Goal: Transaction & Acquisition: Purchase product/service

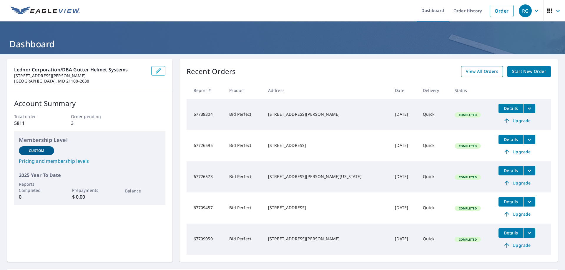
click at [472, 69] on span "View All Orders" at bounding box center [482, 71] width 32 height 7
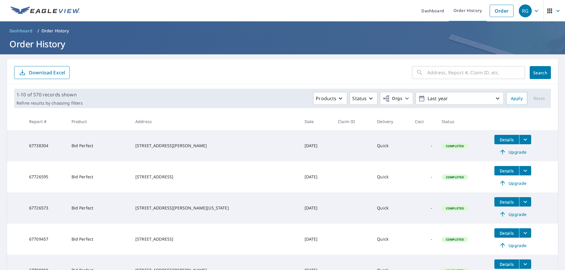
click at [436, 71] on input "text" at bounding box center [476, 72] width 98 height 16
paste input "67604468"
type input "67604468"
click at [534, 68] on button "Search" at bounding box center [540, 72] width 21 height 13
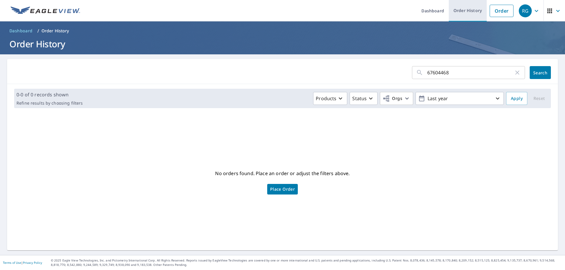
click at [452, 16] on link "Order History" at bounding box center [468, 10] width 38 height 21
click at [449, 12] on link "Order History" at bounding box center [468, 10] width 38 height 21
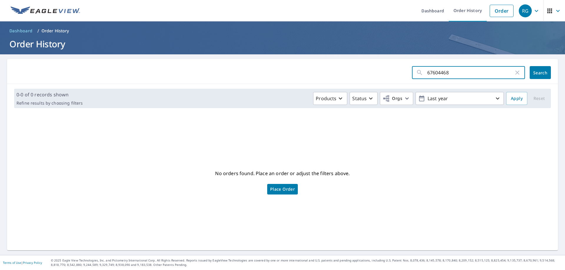
click at [436, 73] on input "67604468" at bounding box center [470, 72] width 87 height 16
click at [515, 73] on icon "button" at bounding box center [517, 73] width 4 height 4
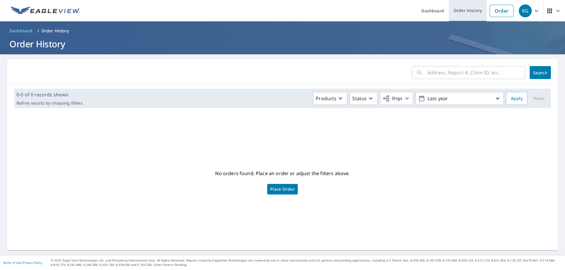
click at [455, 12] on link "Order History" at bounding box center [468, 10] width 38 height 21
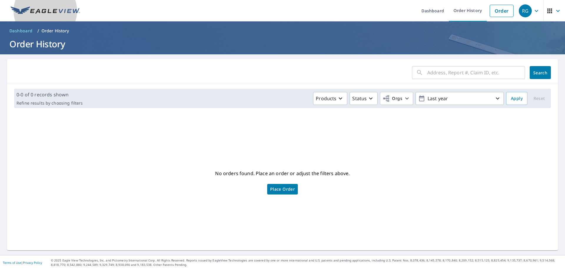
click at [35, 15] on img at bounding box center [45, 10] width 69 height 9
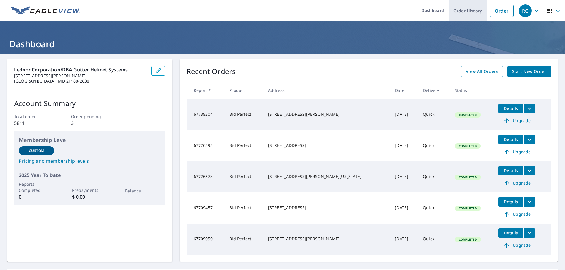
click at [467, 14] on link "Order History" at bounding box center [468, 10] width 38 height 21
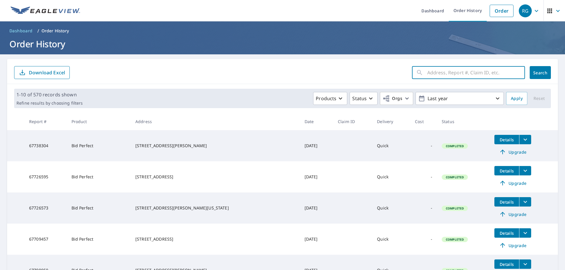
click at [442, 73] on input "text" at bounding box center [476, 72] width 98 height 16
paste input "67604468"
type input "67604468"
click at [537, 71] on span "Search" at bounding box center [541, 73] width 12 height 6
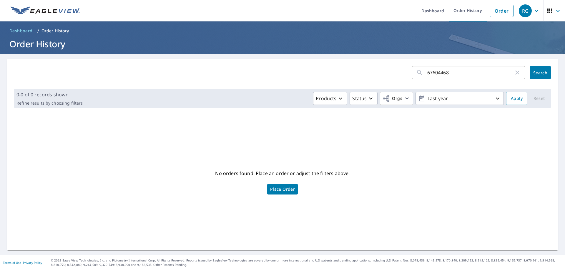
click at [453, 76] on input "67604468" at bounding box center [470, 72] width 87 height 16
type input "916 saxonberry"
click button "Search" at bounding box center [540, 72] width 21 height 13
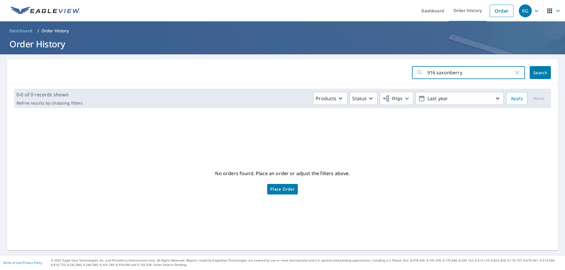
click at [452, 68] on input "916 saxonberry" at bounding box center [470, 72] width 87 height 16
type input "916 saxon berry"
click at [535, 72] on span "Search" at bounding box center [541, 73] width 12 height 6
click at [490, 11] on link "Order" at bounding box center [502, 11] width 24 height 12
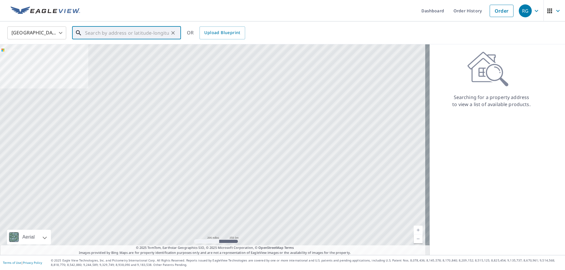
click at [124, 33] on input "text" at bounding box center [127, 33] width 84 height 16
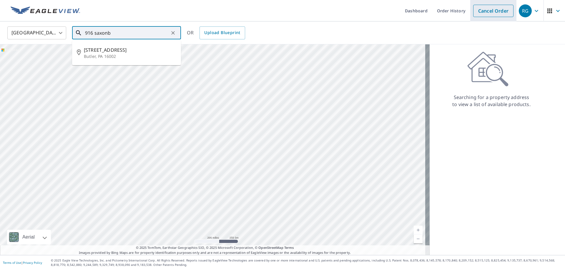
type input "916 saxonb"
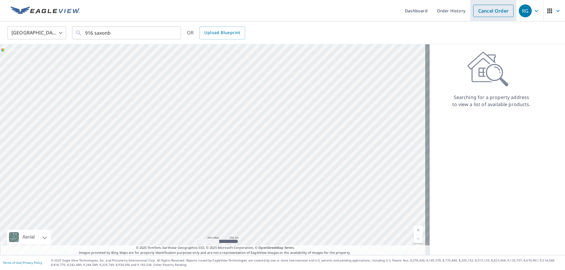
click at [488, 9] on link "Cancel Order" at bounding box center [493, 11] width 40 height 12
click at [490, 9] on link "Order" at bounding box center [502, 11] width 24 height 12
click at [449, 12] on link "Order History" at bounding box center [468, 10] width 38 height 21
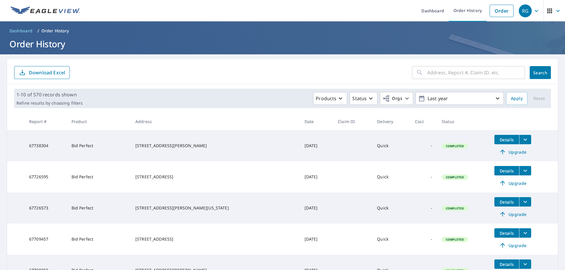
click at [459, 74] on input "text" at bounding box center [476, 72] width 98 height 16
type input "916 [GEOGRAPHIC_DATA]"
click button "Search" at bounding box center [540, 72] width 21 height 13
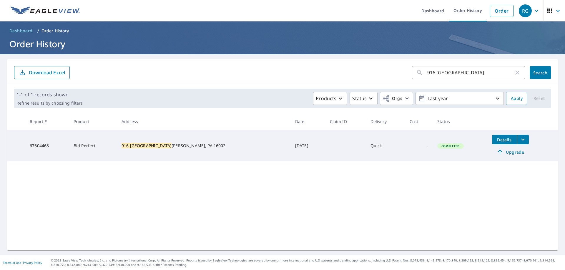
click at [387, 198] on div "916 saxonburg ​ Search Download Excel 1-1 of 1 records shown Refine results by …" at bounding box center [282, 155] width 551 height 192
click at [496, 153] on span "Upgrade" at bounding box center [511, 152] width 30 height 7
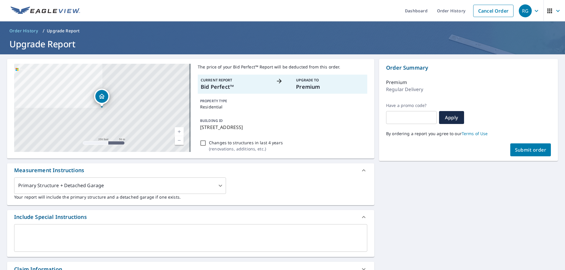
scroll to position [88, 0]
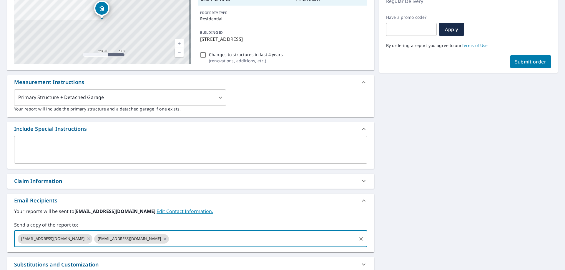
click at [259, 245] on input "text" at bounding box center [263, 239] width 186 height 11
click at [259, 245] on input "da" at bounding box center [263, 239] width 186 height 11
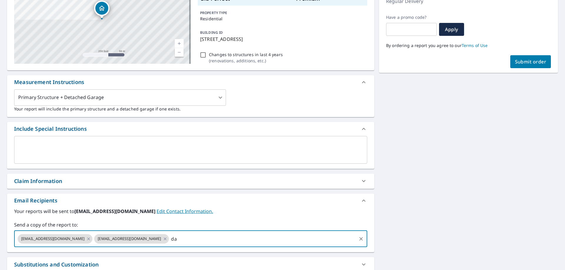
click at [259, 245] on input "da" at bounding box center [263, 239] width 186 height 11
type input "da"
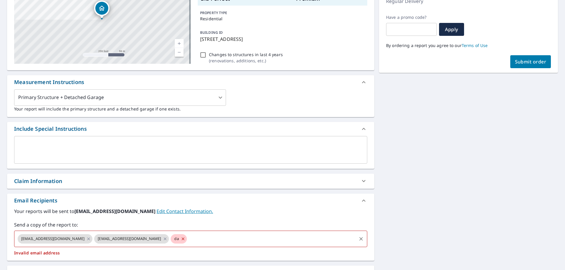
click at [182, 240] on icon at bounding box center [183, 239] width 3 height 3
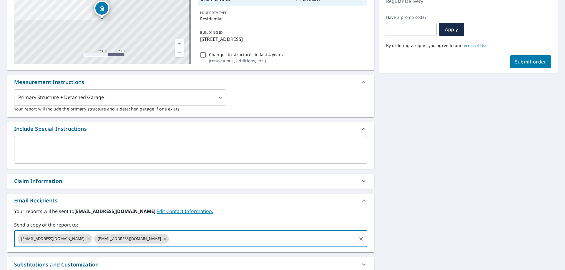
paste input "[EMAIL_ADDRESS][DOMAIN_NAME]"
type input "[EMAIL_ADDRESS][DOMAIN_NAME]"
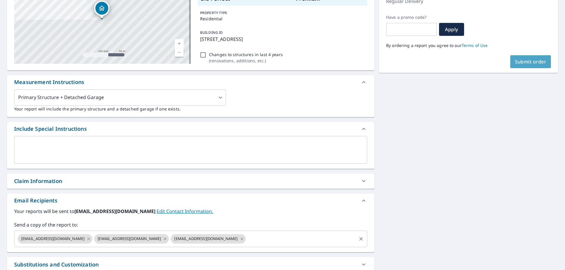
click at [544, 58] on button "Submit order" at bounding box center [530, 61] width 41 height 13
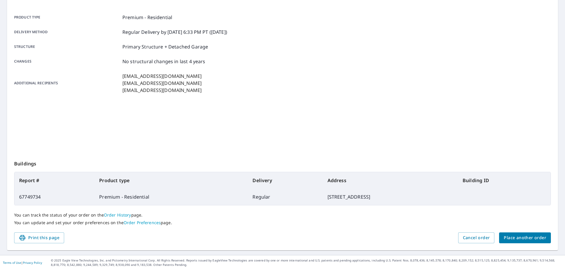
scroll to position [78, 0]
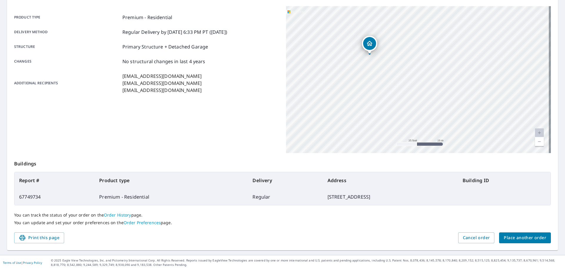
click at [374, 61] on div "[STREET_ADDRESS]" at bounding box center [418, 79] width 265 height 147
click at [463, 239] on span "Cancel order" at bounding box center [476, 238] width 27 height 7
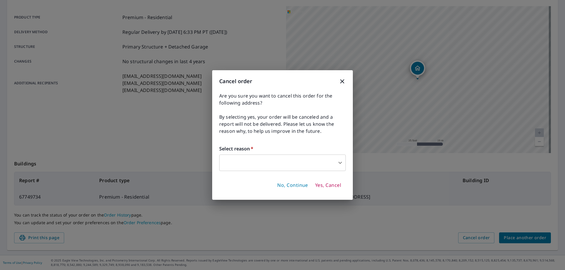
click at [288, 167] on body "RG RG Dashboard Order History Order RG Order Submitted Order details Product ty…" at bounding box center [282, 135] width 565 height 270
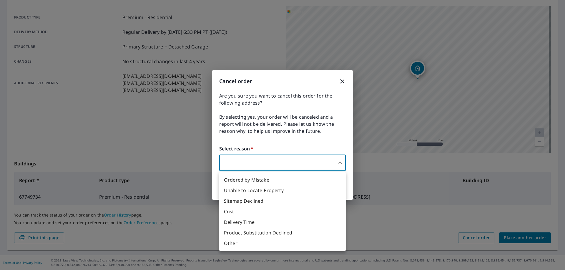
click at [272, 249] on li "Other" at bounding box center [282, 243] width 127 height 11
type input "36"
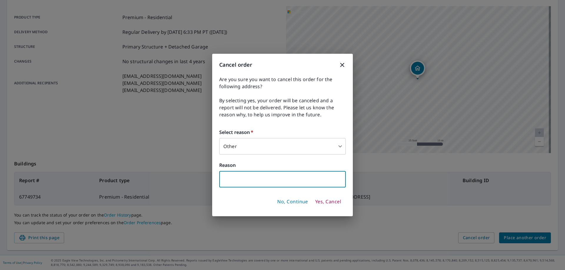
click at [288, 185] on input "text" at bounding box center [282, 179] width 127 height 16
type input "Need to include garage"
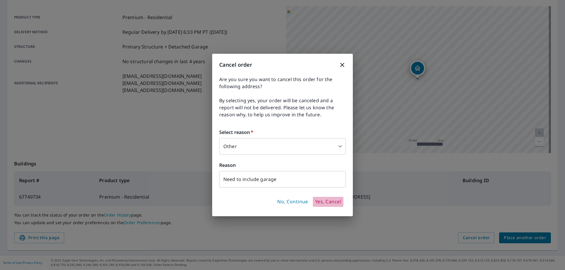
click at [333, 207] on button "Yes, Cancel" at bounding box center [328, 202] width 31 height 10
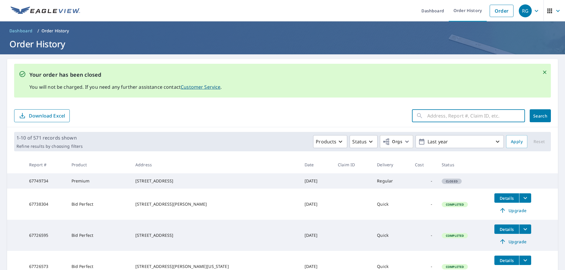
click at [444, 118] on input "text" at bounding box center [476, 116] width 98 height 16
type input "916 [GEOGRAPHIC_DATA]"
click at [538, 119] on button "Search" at bounding box center [540, 115] width 21 height 13
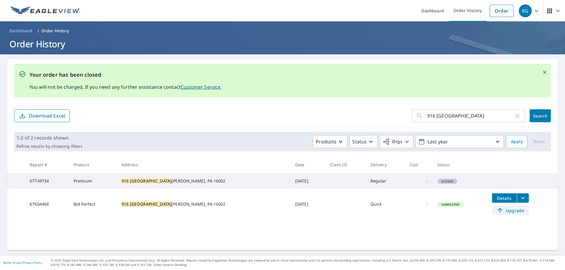
click at [505, 214] on span "Upgrade" at bounding box center [511, 210] width 30 height 7
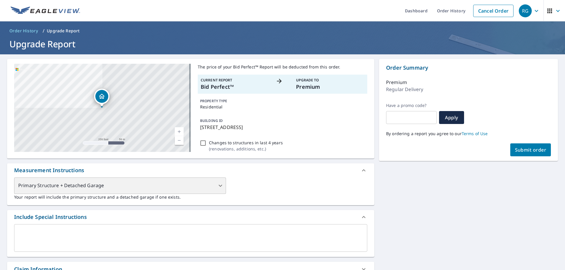
click at [170, 185] on div "Primary Structure + Detached Garage" at bounding box center [120, 186] width 212 height 16
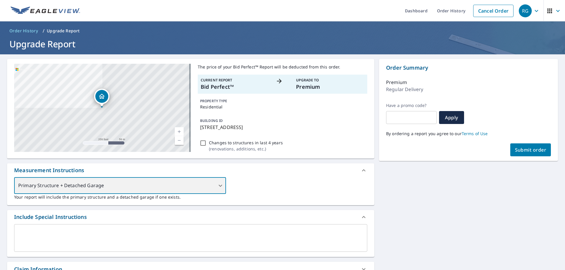
click at [177, 190] on div "Primary Structure + Detached Garage" at bounding box center [120, 186] width 212 height 16
click at [184, 194] on div "Primary Structure + Detached Garage" at bounding box center [120, 186] width 212 height 16
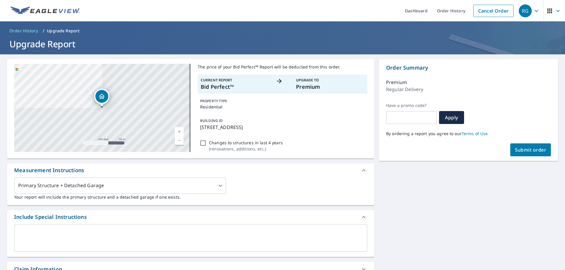
click at [299, 193] on div "Primary Structure + Detached Garage 1 ​ Your report will include the primary st…" at bounding box center [190, 189] width 353 height 23
click at [209, 200] on p "Your report will include the primary structure and a detached garage if one exi…" at bounding box center [190, 197] width 353 height 6
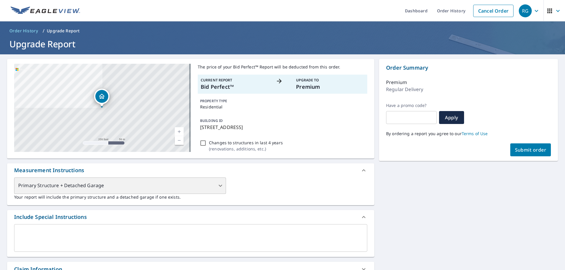
click at [209, 194] on div "Primary Structure + Detached Garage" at bounding box center [120, 186] width 212 height 16
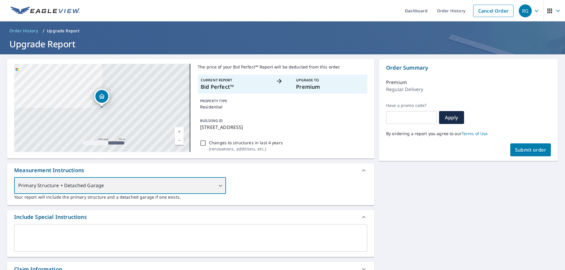
click at [209, 194] on div "Primary Structure + Detached Garage" at bounding box center [120, 186] width 212 height 16
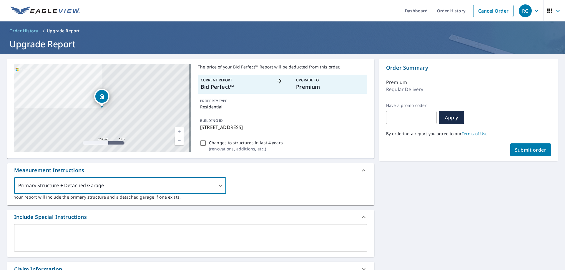
click at [296, 191] on div "Primary Structure + Detached Garage 1 ​ Your report will include the primary st…" at bounding box center [190, 189] width 353 height 23
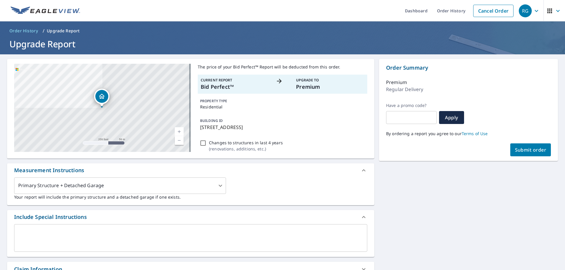
scroll to position [147, 0]
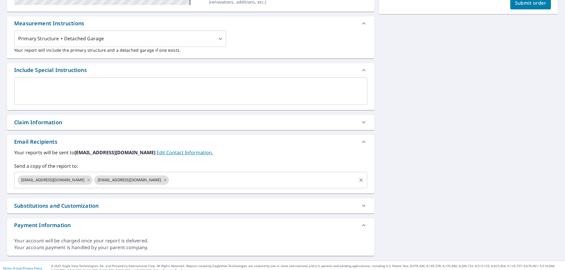
click at [303, 186] on input "text" at bounding box center [263, 180] width 186 height 11
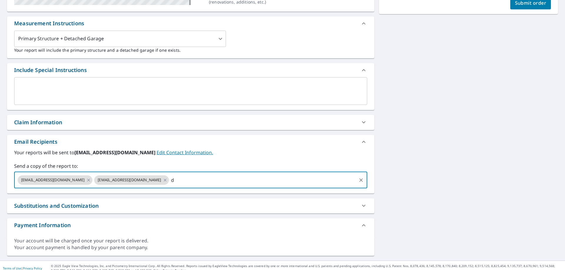
type input "d"
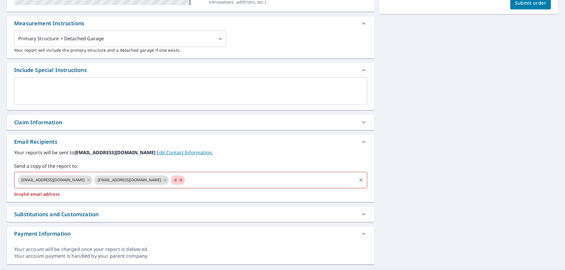
click at [176, 185] on div "d" at bounding box center [178, 180] width 14 height 9
click at [179, 184] on icon at bounding box center [181, 180] width 5 height 6
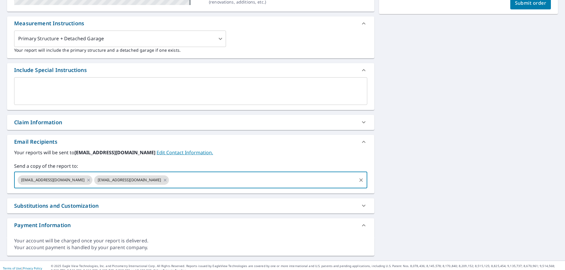
click at [175, 186] on input "text" at bounding box center [263, 180] width 186 height 11
paste input "[EMAIL_ADDRESS][DOMAIN_NAME]"
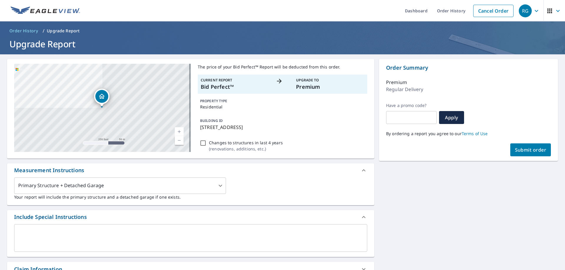
type input "[EMAIL_ADDRESS][DOMAIN_NAME]"
click at [534, 149] on span "Submit order" at bounding box center [530, 150] width 31 height 6
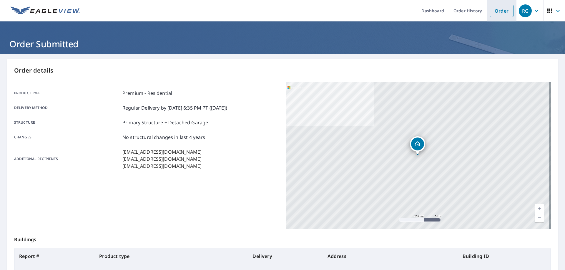
click at [491, 11] on link "Order" at bounding box center [502, 11] width 24 height 12
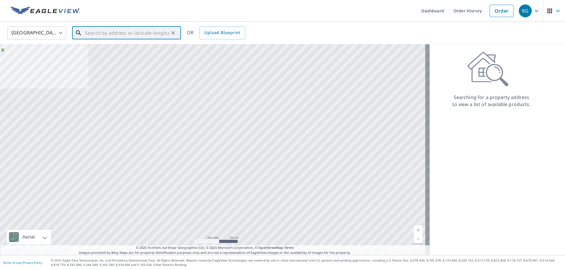
click at [125, 30] on input "text" at bounding box center [127, 33] width 84 height 16
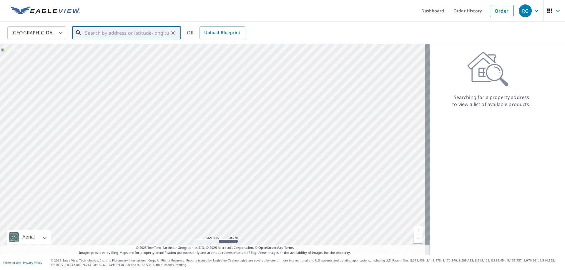
click at [122, 27] on input "text" at bounding box center [127, 33] width 84 height 16
